Goal: Check status: Check status

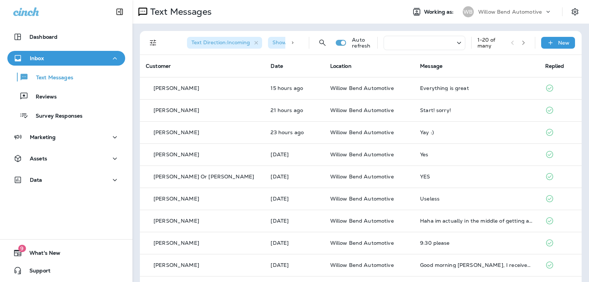
click at [426, 49] on div at bounding box center [425, 43] width 82 height 14
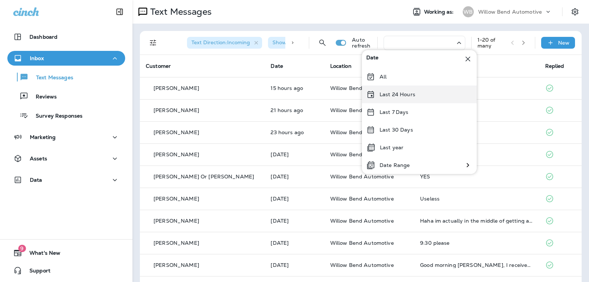
click at [410, 94] on p "Last 24 Hours" at bounding box center [398, 94] width 36 height 6
